Goal: Transaction & Acquisition: Purchase product/service

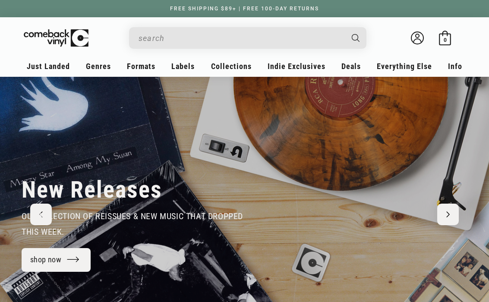
click at [181, 41] on input "Search" at bounding box center [241, 38] width 205 height 18
type input "b"
type input "a"
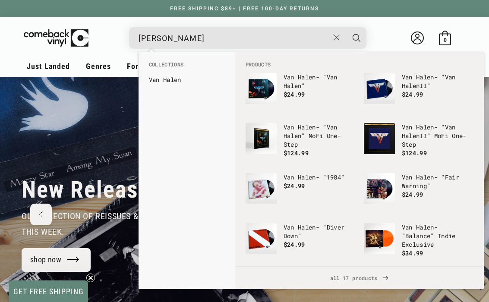
type input "[PERSON_NAME]"
click at [356, 38] on button "Search" at bounding box center [357, 38] width 22 height 22
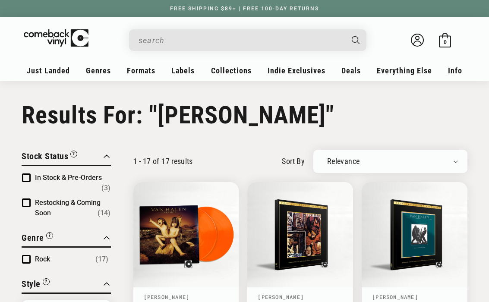
type input "[PERSON_NAME]"
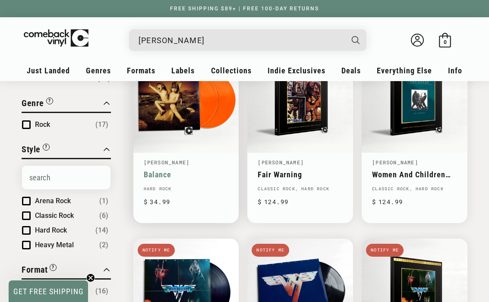
scroll to position [129, 0]
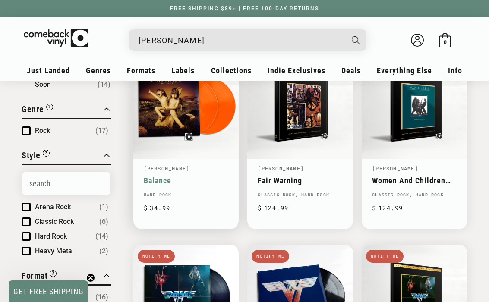
click at [171, 176] on link "Balance" at bounding box center [186, 180] width 85 height 9
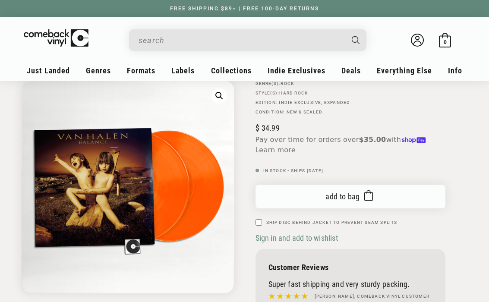
scroll to position [93, 0]
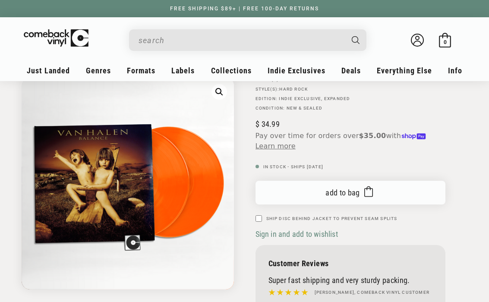
click at [341, 196] on span "Add to bag" at bounding box center [343, 192] width 35 height 9
